Goal: Navigation & Orientation: Find specific page/section

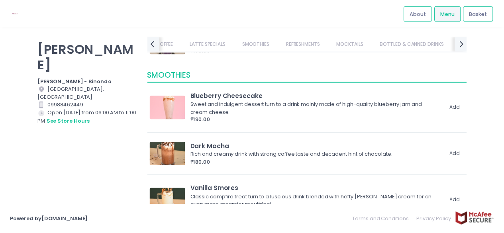
scroll to position [3746, 0]
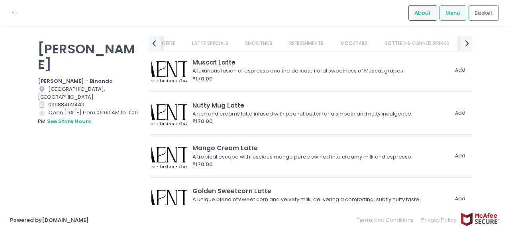
click at [426, 12] on span "About" at bounding box center [422, 13] width 16 height 8
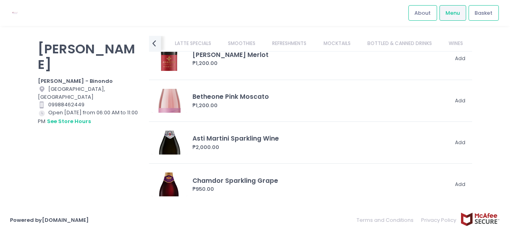
scroll to position [5399, 0]
